Goal: Information Seeking & Learning: Learn about a topic

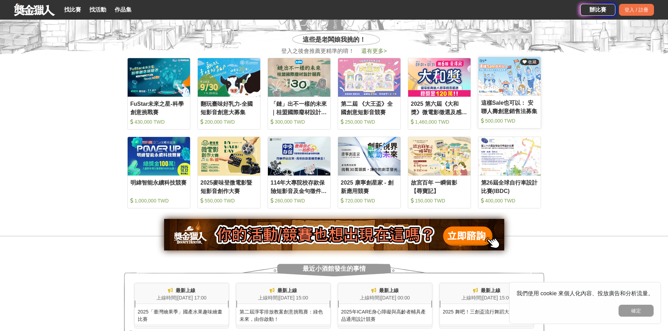
scroll to position [351, 0]
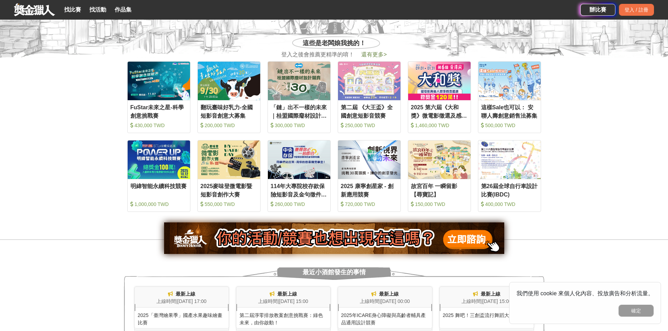
click at [372, 52] on span "還有更多 >" at bounding box center [374, 55] width 26 height 6
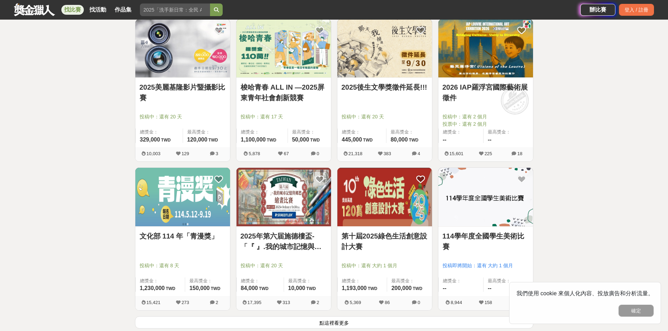
scroll to position [807, 0]
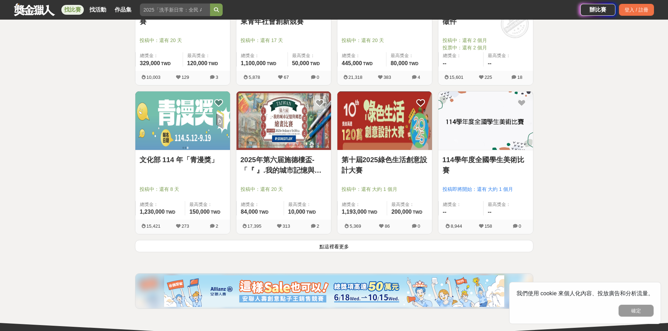
click at [424, 241] on button "點這裡看更多" at bounding box center [334, 246] width 398 height 12
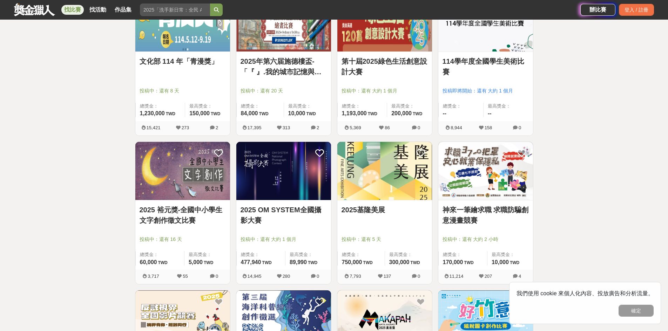
scroll to position [912, 0]
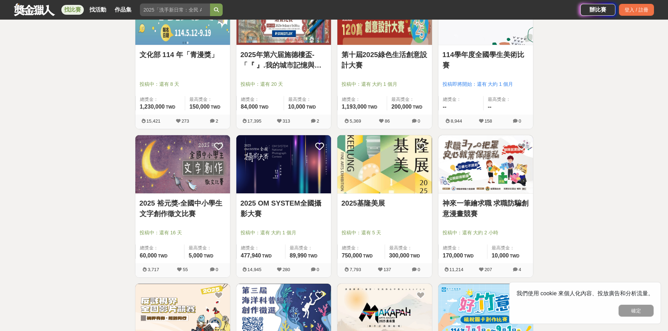
click at [400, 160] on img at bounding box center [384, 164] width 95 height 59
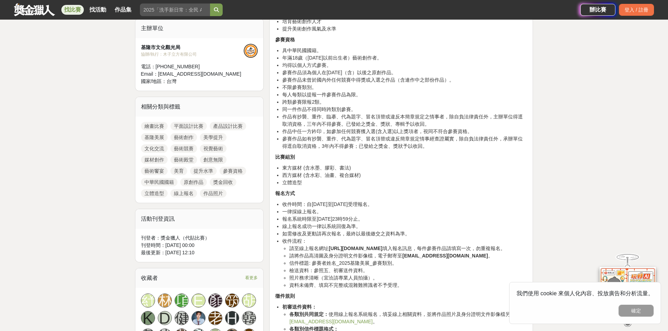
scroll to position [245, 0]
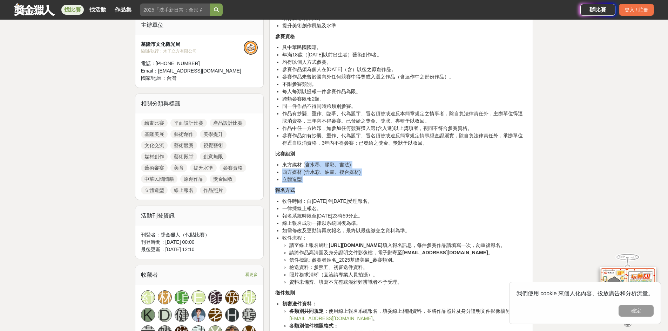
drag, startPoint x: 305, startPoint y: 165, endPoint x: 345, endPoint y: 184, distance: 44.1
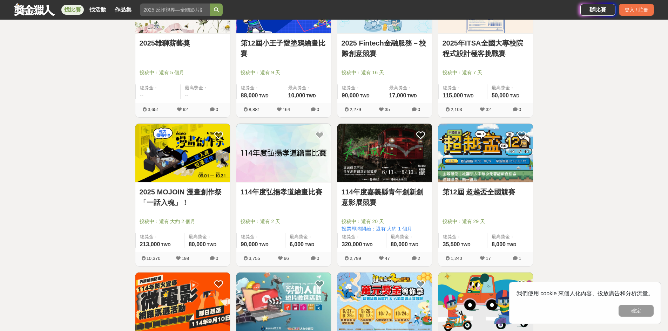
scroll to position [1543, 0]
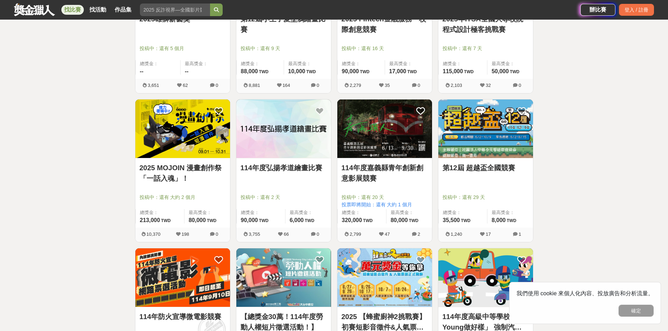
click at [305, 148] on img at bounding box center [283, 129] width 95 height 59
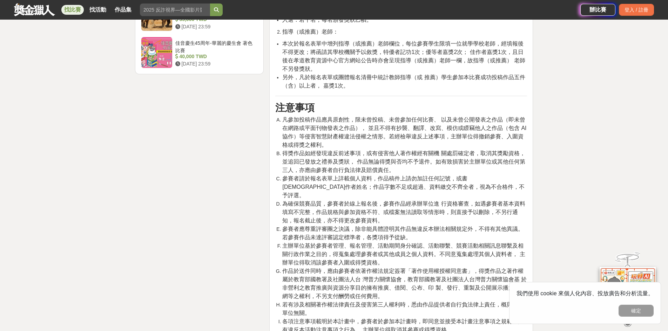
scroll to position [1052, 0]
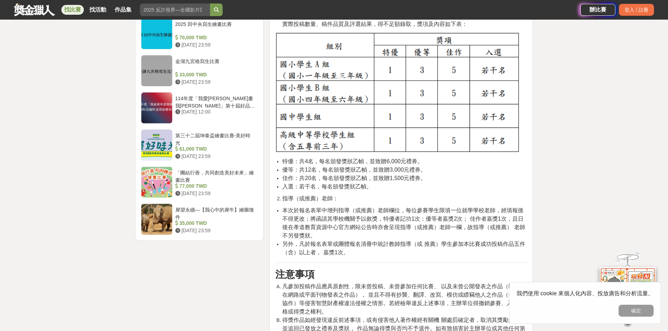
scroll to position [807, 0]
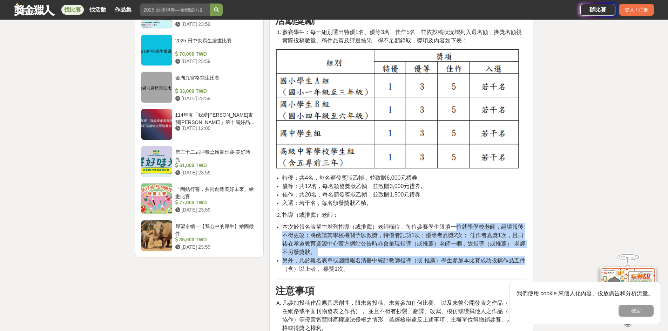
drag, startPoint x: 456, startPoint y: 221, endPoint x: 521, endPoint y: 242, distance: 68.6
click at [530, 247] on div "活動目的 為弘揚孝道精神，落實於日常生活中，特舉辦「弘揚孝道」繪畫比賽，期望能提升家庭倫理和孝敬父母的良好社會風氣，希望透過本活動，紀錄生活中孝行的美好畫面及…" at bounding box center [401, 60] width 264 height 1262
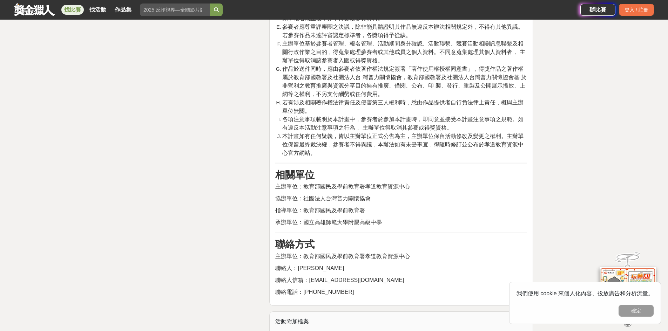
scroll to position [1333, 0]
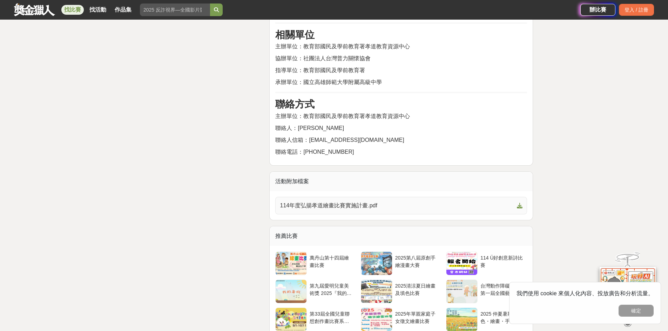
click at [488, 197] on link "114年度弘揚孝道繪畫比賽實施計畫.pdf" at bounding box center [401, 206] width 252 height 18
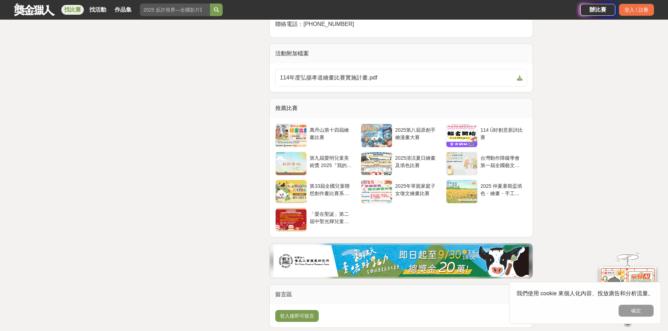
scroll to position [1473, 0]
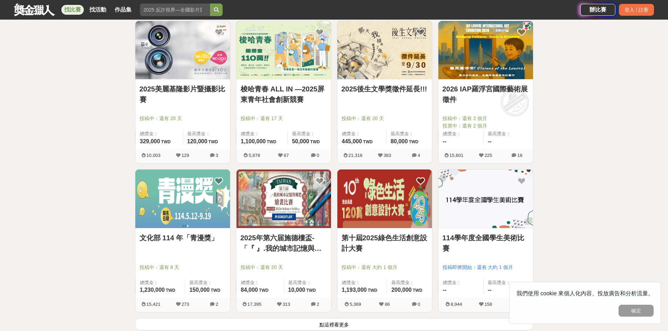
scroll to position [807, 0]
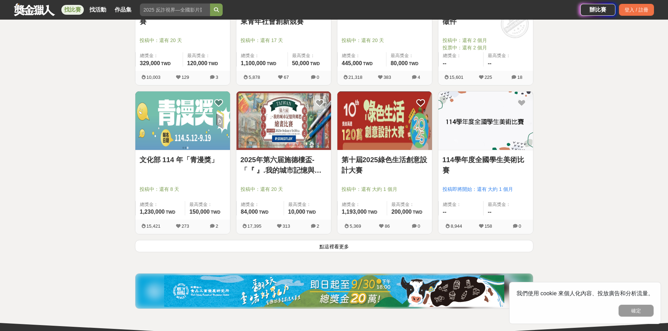
click at [393, 248] on button "點這裡看更多" at bounding box center [334, 246] width 398 height 12
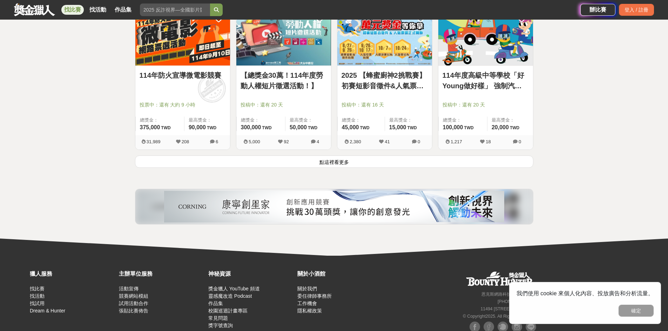
scroll to position [1788, 0]
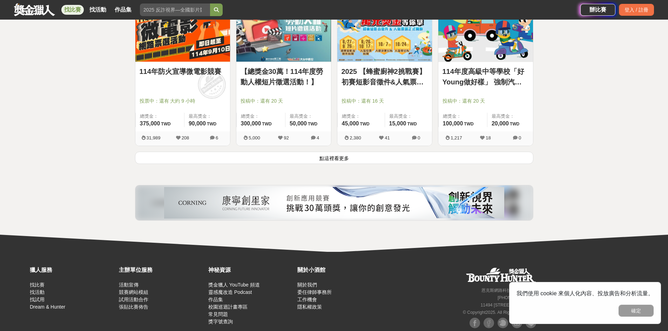
click at [324, 158] on button "點這裡看更多" at bounding box center [334, 158] width 398 height 12
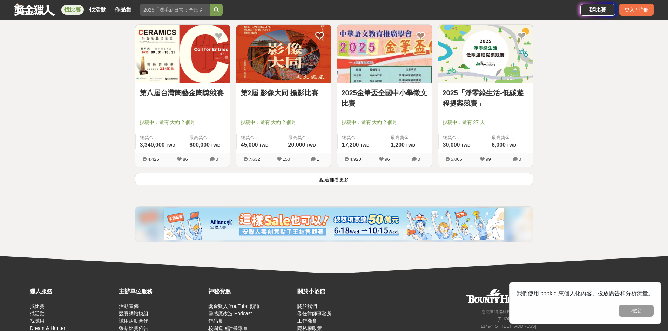
scroll to position [2670, 0]
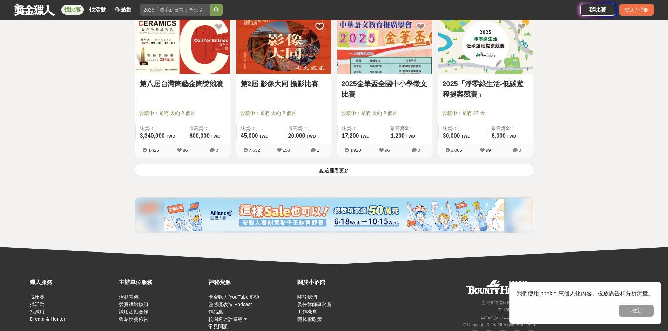
click at [430, 170] on button "點這裡看更多" at bounding box center [334, 170] width 398 height 12
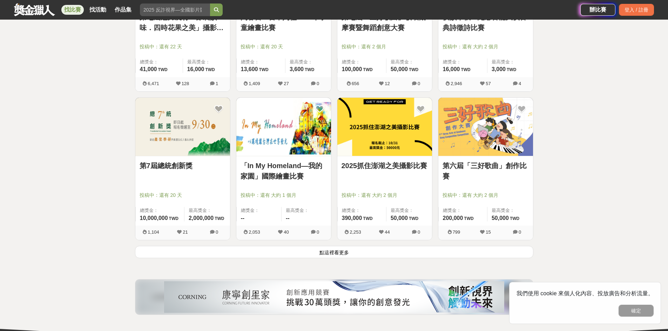
scroll to position [3511, 0]
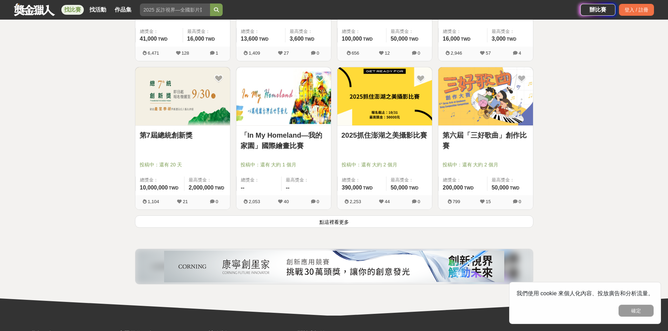
click at [415, 224] on button "點這裡看更多" at bounding box center [334, 222] width 398 height 12
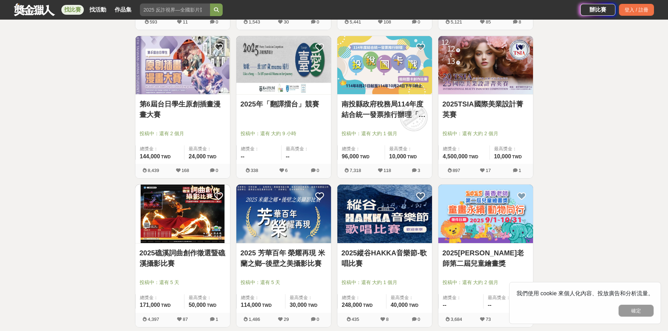
scroll to position [4002, 0]
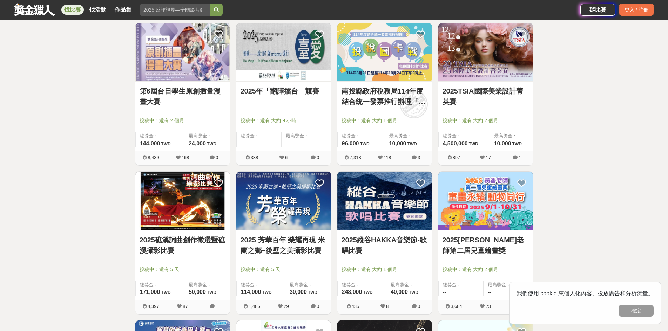
click at [194, 53] on img at bounding box center [182, 52] width 95 height 59
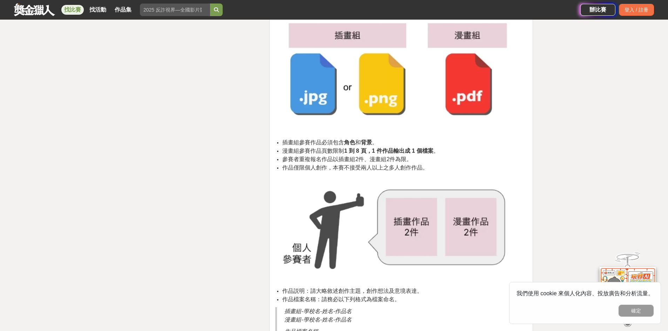
scroll to position [1333, 0]
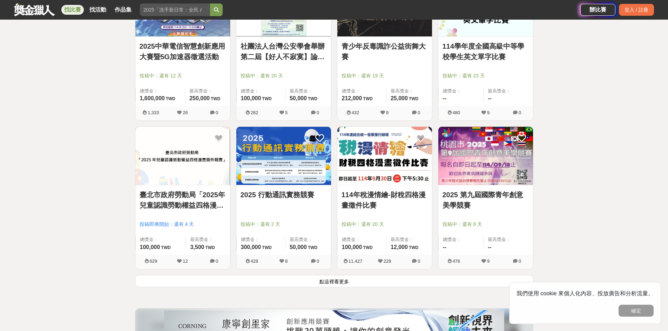
scroll to position [4353, 0]
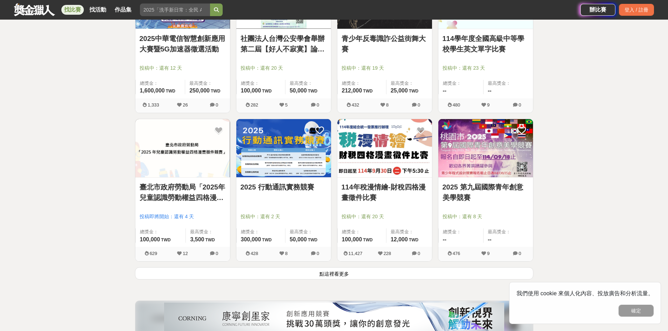
click at [366, 272] on button "點這裡看更多" at bounding box center [334, 274] width 398 height 12
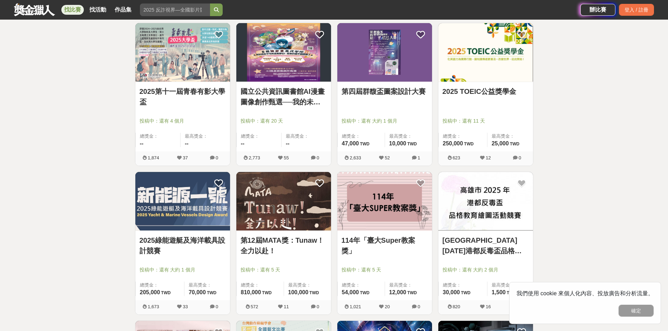
scroll to position [4598, 0]
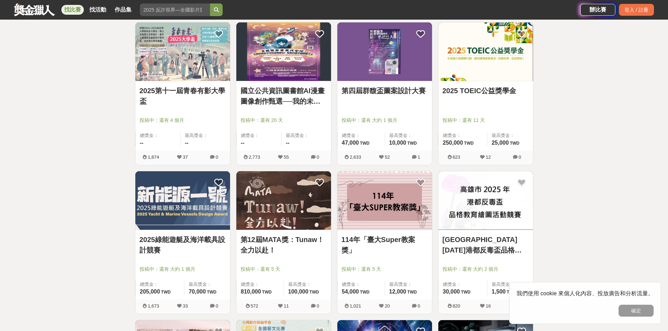
click at [390, 79] on img at bounding box center [384, 51] width 95 height 59
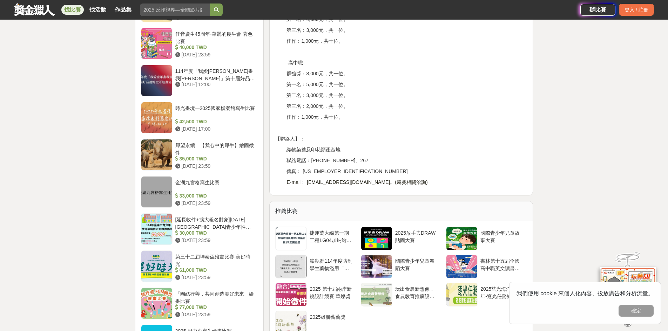
scroll to position [701, 0]
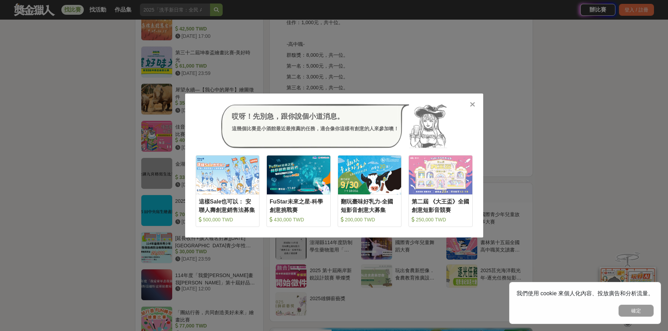
click at [469, 103] on div at bounding box center [472, 104] width 7 height 7
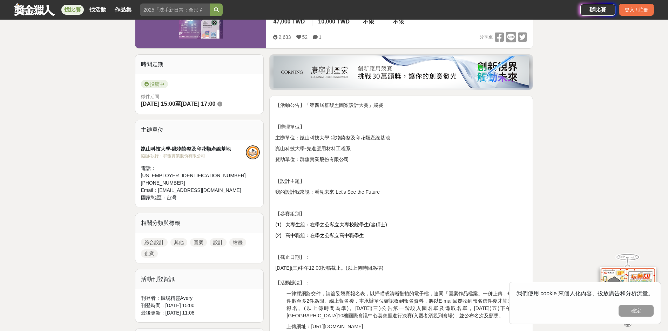
scroll to position [0, 0]
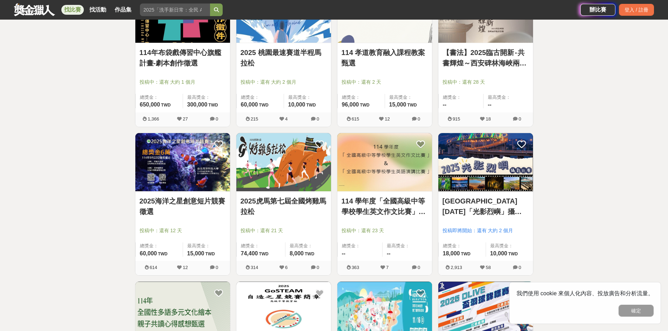
scroll to position [5089, 0]
